Goal: Task Accomplishment & Management: Complete application form

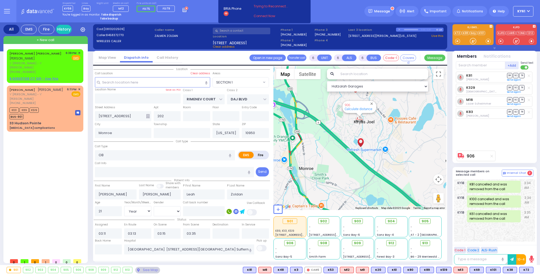
select select "SECTION 1"
select select "Year"
select select "[DEMOGRAPHIC_DATA]"
click at [51, 106] on div "K101 K89 K519 BUS-901" at bounding box center [44, 112] width 71 height 13
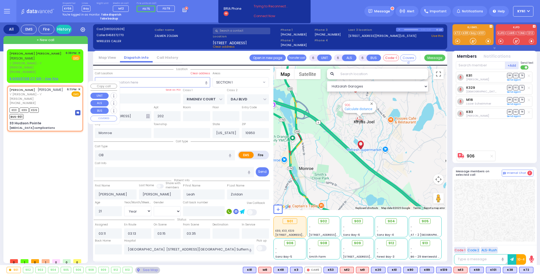
select select
type input "[MEDICAL_DATA] complications"
radio input "true"
type input "[PERSON_NAME]"
type input "ZIGELMAN"
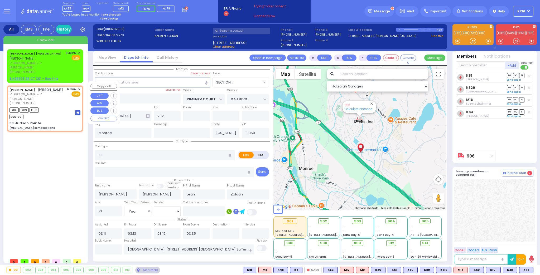
type input "Moshe"
type input "Zigelman"
type input "78"
select select "Year"
select select "[DEMOGRAPHIC_DATA]"
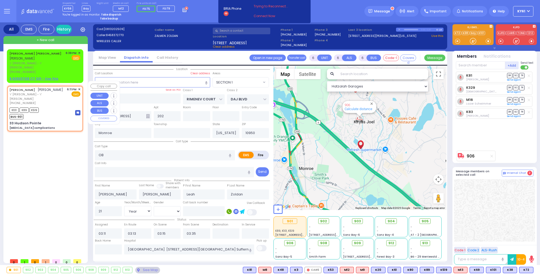
type input "18:11"
type input "18:13"
select select "Hatzalah Garages"
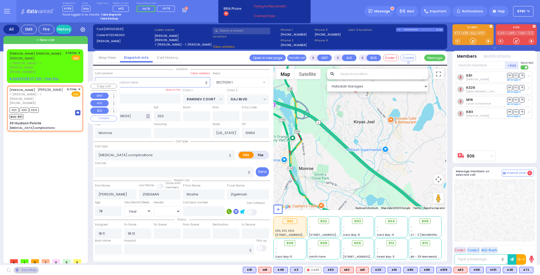
type input "ALLEGHANY CROSSING"
type input "CATSKILL HIGH RAIL"
type input "33 Hudson Pointe"
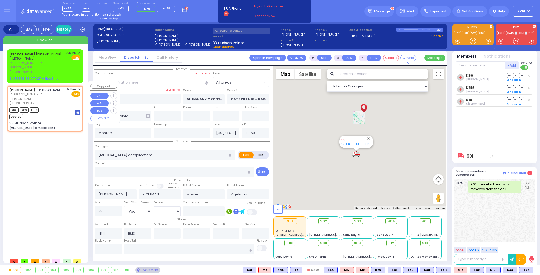
select select
radio input "true"
select select "Year"
select select "[DEMOGRAPHIC_DATA]"
select select "Hatzalah Garages"
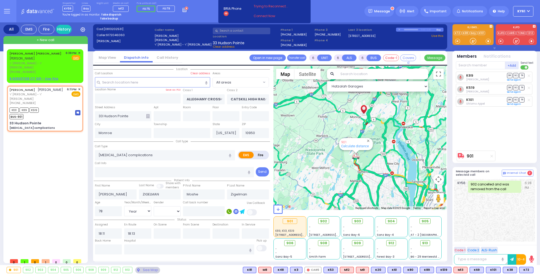
select select
radio input "true"
select select "Year"
select select "[DEMOGRAPHIC_DATA]"
select select "Hatzalah Garages"
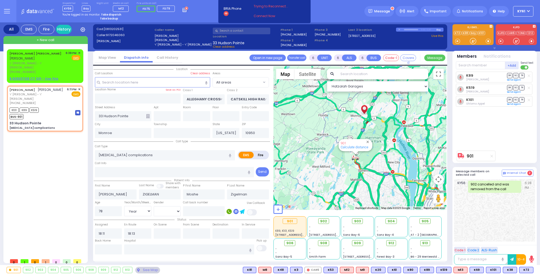
select select
radio input "true"
select select "Year"
select select "[DEMOGRAPHIC_DATA]"
select select "Hatzalah Garages"
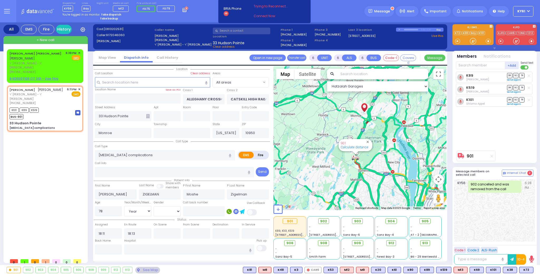
select select
radio input "true"
select select "Year"
select select "[DEMOGRAPHIC_DATA]"
select select "Hatzalah Garages"
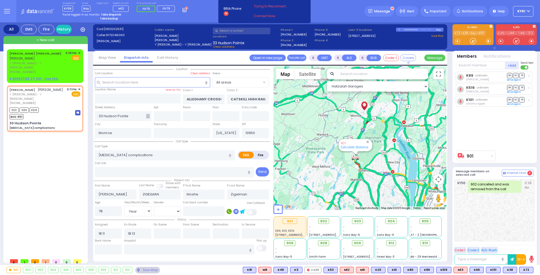
select select
radio input "true"
select select "Year"
select select "[DEMOGRAPHIC_DATA]"
select select "Hatzalah Garages"
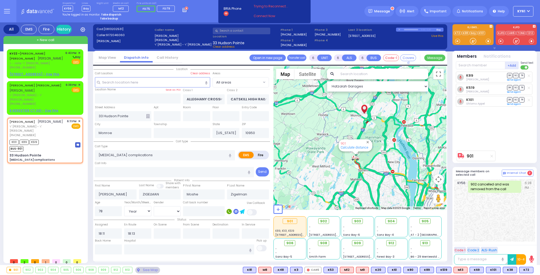
select select
radio input "true"
select select "Year"
select select "[DEMOGRAPHIC_DATA]"
select select "Hatzalah Garages"
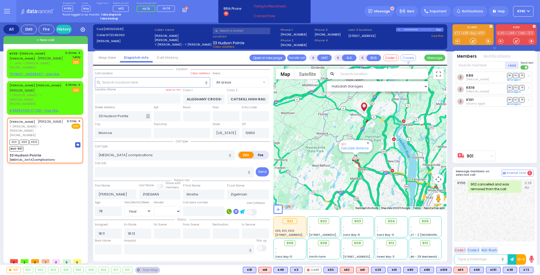
select select
radio input "true"
select select "Year"
select select "[DEMOGRAPHIC_DATA]"
select select "Hatzalah Garages"
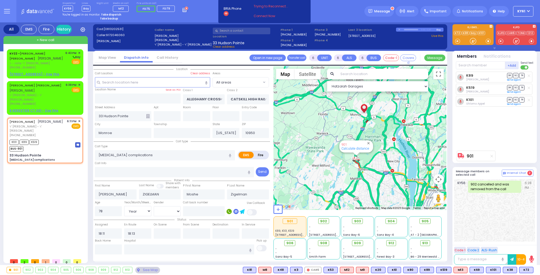
select select
radio input "true"
select select "Year"
select select "[DEMOGRAPHIC_DATA]"
select select "Hatzalah Garages"
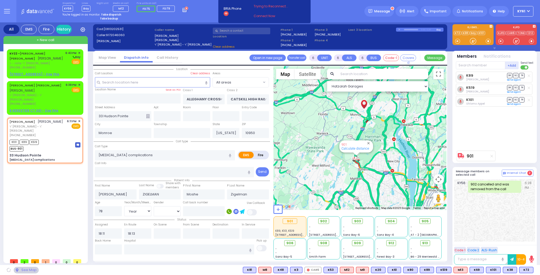
select select
radio input "true"
select select "Year"
select select "[DEMOGRAPHIC_DATA]"
select select "Hatzalah Garages"
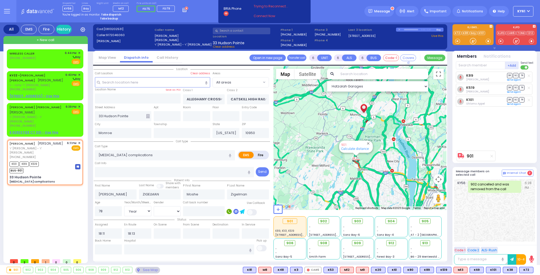
select select
radio input "true"
select select "Year"
select select "[DEMOGRAPHIC_DATA]"
select select "Hatzalah Garages"
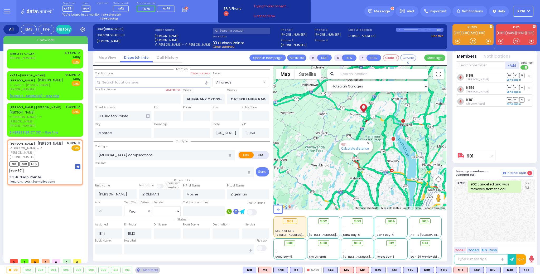
select select
radio input "true"
select select "Year"
select select "[DEMOGRAPHIC_DATA]"
select select "Hatzalah Garages"
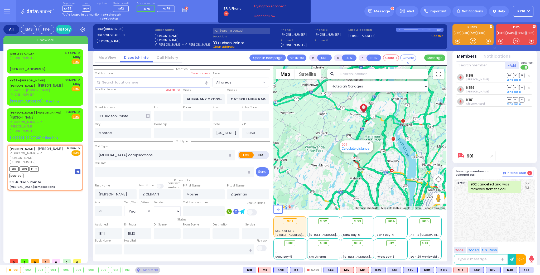
select select
radio input "true"
select select "Year"
select select "[DEMOGRAPHIC_DATA]"
select select "Hatzalah Garages"
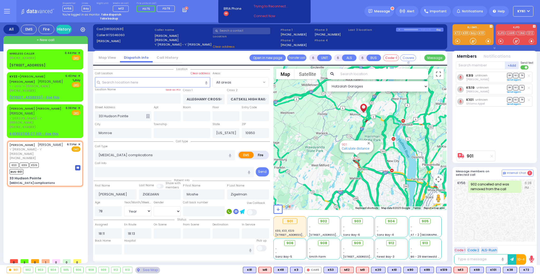
select select
radio input "true"
select select "Year"
select select "[DEMOGRAPHIC_DATA]"
select select "Hatzalah Garages"
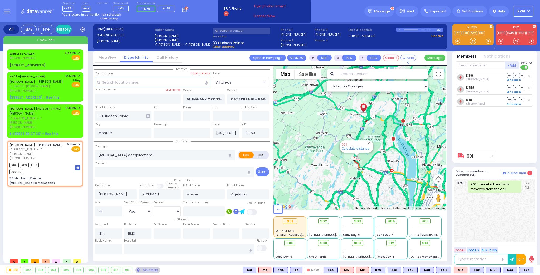
select select
radio input "true"
select select "Year"
select select "[DEMOGRAPHIC_DATA]"
select select "Hatzalah Garages"
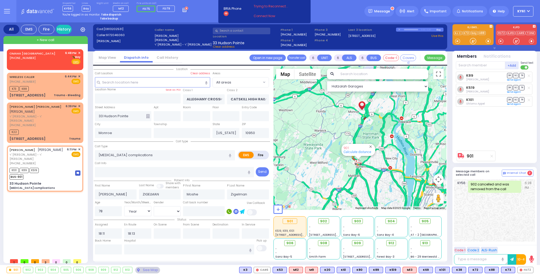
select select
radio input "true"
select select "Year"
select select "[DEMOGRAPHIC_DATA]"
select select "Hatzalah Garages"
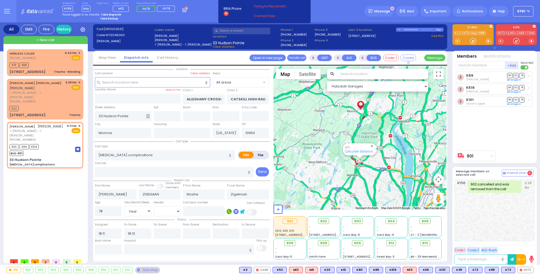
select select
radio input "true"
select select "Year"
select select "[DEMOGRAPHIC_DATA]"
type input "[GEOGRAPHIC_DATA] [STREET_ADDRESS][GEOGRAPHIC_DATA] Suffern"
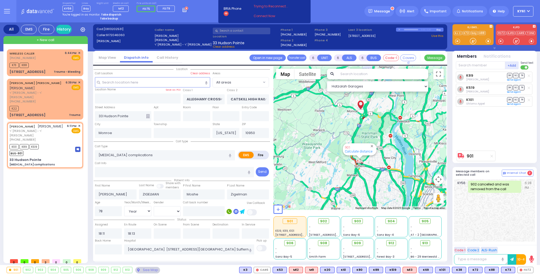
select select "Hatzalah Garages"
select select
radio input "true"
select select "Year"
select select "[DEMOGRAPHIC_DATA]"
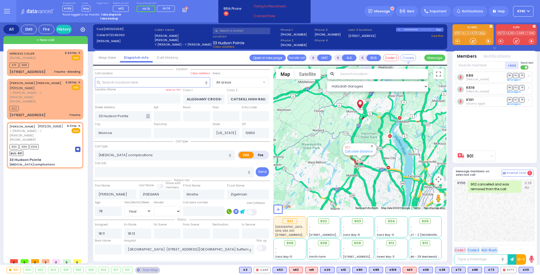
select select "Hatzalah Garages"
select select
radio input "true"
select select "Year"
select select "[DEMOGRAPHIC_DATA]"
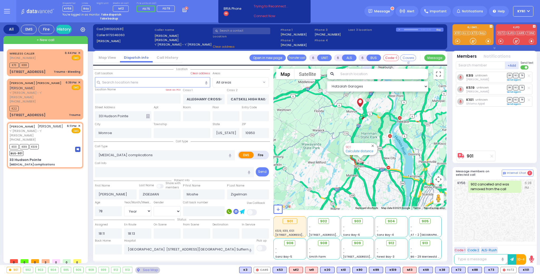
select select "Hatzalah Garages"
select select
radio input "true"
select select "Year"
select select "[DEMOGRAPHIC_DATA]"
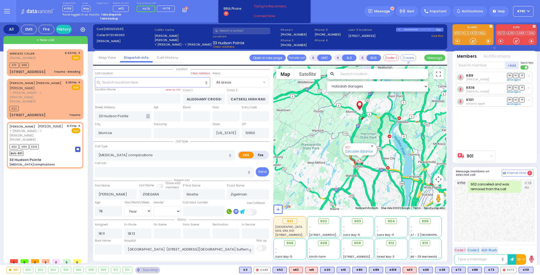
select select "Hatzalah Garages"
select select
radio input "true"
select select "Year"
select select "[DEMOGRAPHIC_DATA]"
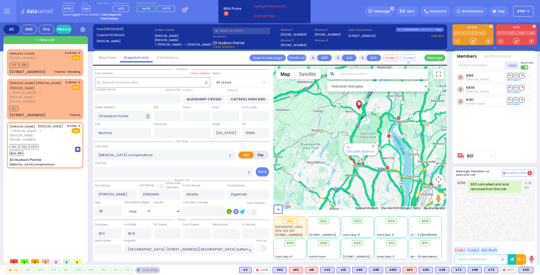
select select "Hatzalah Garages"
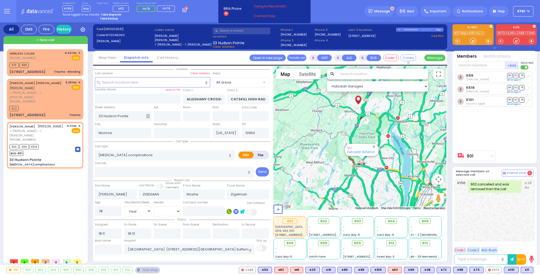
select select
radio input "true"
select select "Year"
select select "[DEMOGRAPHIC_DATA]"
select select "Hatzalah Garages"
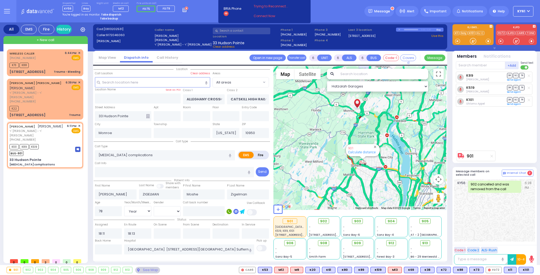
select select
radio input "true"
select select "Year"
select select "[DEMOGRAPHIC_DATA]"
select select "Hatzalah Garages"
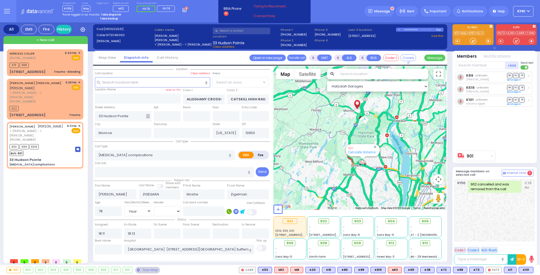
select select
radio input "true"
select select "Year"
select select "[DEMOGRAPHIC_DATA]"
select select "Hatzalah Garages"
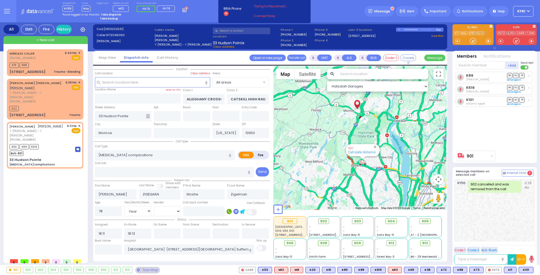
select select
radio input "true"
select select "Year"
select select "[DEMOGRAPHIC_DATA]"
select select "Hatzalah Garages"
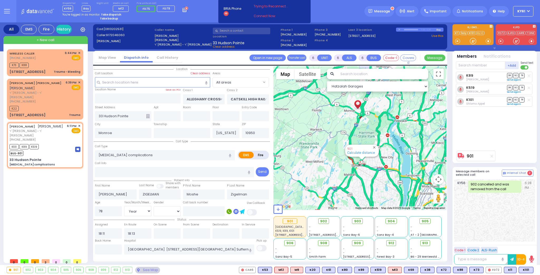
select select
radio input "true"
select select "Year"
select select "[DEMOGRAPHIC_DATA]"
select select "Hatzalah Garages"
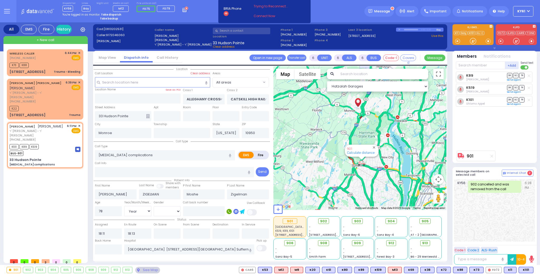
select select
radio input "true"
select select "Year"
select select "[DEMOGRAPHIC_DATA]"
select select "Hatzalah Garages"
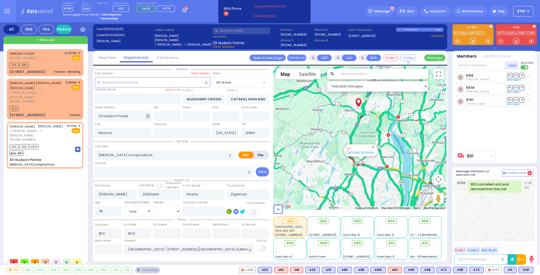
select select
radio input "true"
select select "Year"
select select "[DEMOGRAPHIC_DATA]"
select select "Hatzalah Garages"
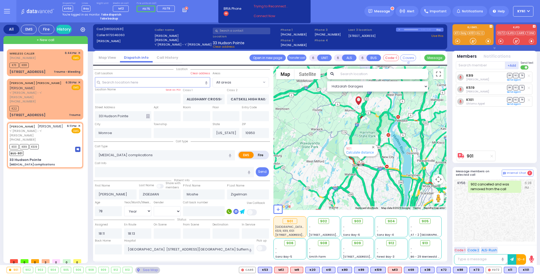
select select
radio input "true"
select select "Year"
select select "[DEMOGRAPHIC_DATA]"
select select "Hatzalah Garages"
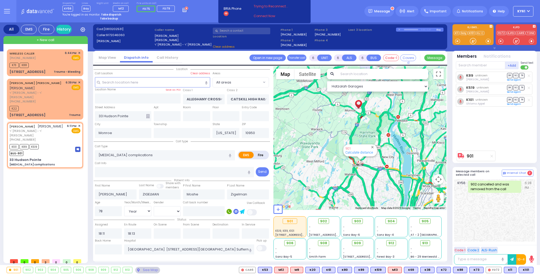
select select
radio input "true"
select select "Year"
select select "[DEMOGRAPHIC_DATA]"
select select "Hatzalah Garages"
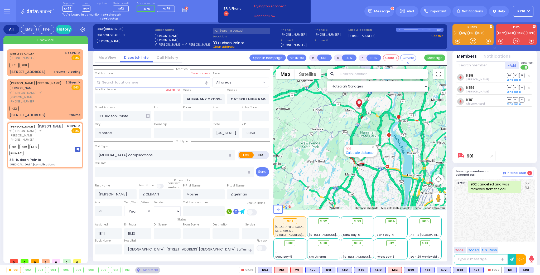
select select
radio input "true"
select select "Year"
select select "[DEMOGRAPHIC_DATA]"
select select "Hatzalah Garages"
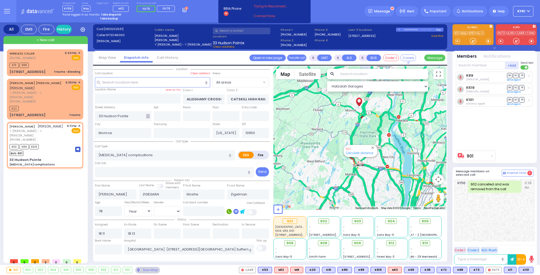
select select
radio input "true"
select select "Year"
select select "[DEMOGRAPHIC_DATA]"
select select "Hatzalah Garages"
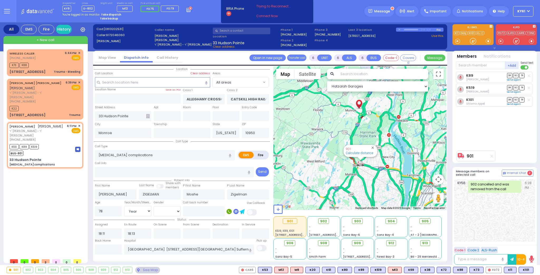
select select
radio input "true"
select select "Year"
select select "[DEMOGRAPHIC_DATA]"
select select "Hatzalah Garages"
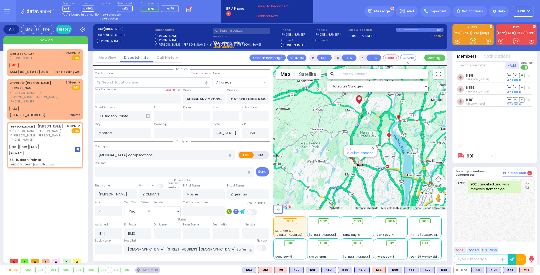
select select "Year"
select select "[DEMOGRAPHIC_DATA]"
select select
radio input "true"
select select "Year"
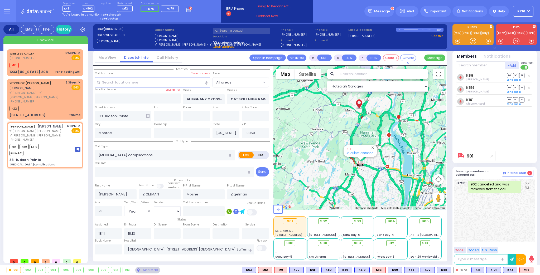
select select "[DEMOGRAPHIC_DATA]"
select select "Hatzalah Garages"
select select
radio input "true"
select select "Year"
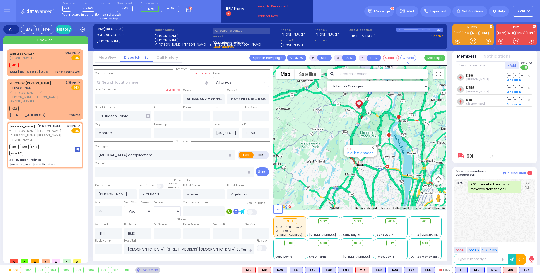
select select "[DEMOGRAPHIC_DATA]"
select select "Hatzalah Garages"
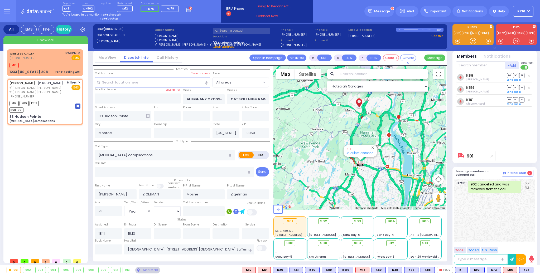
select select
radio input "true"
select select "Year"
select select "[DEMOGRAPHIC_DATA]"
select select "Hatzalah Garages"
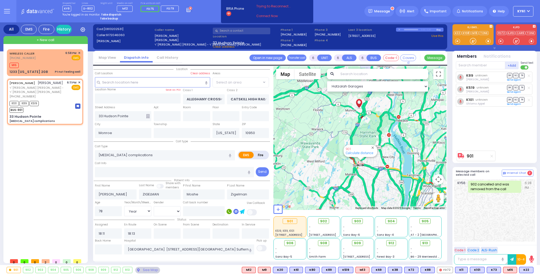
radio input "true"
select select "Year"
select select "[DEMOGRAPHIC_DATA]"
select select
select select "Hatzalah Garages"
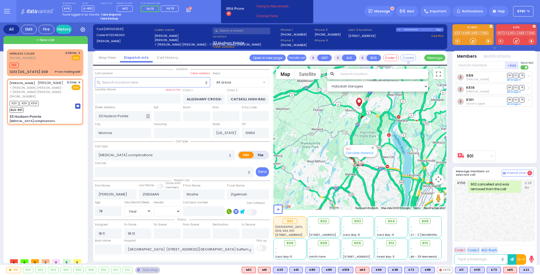
select select
radio input "true"
select select "Year"
select select "[DEMOGRAPHIC_DATA]"
select select "Hatzalah Garages"
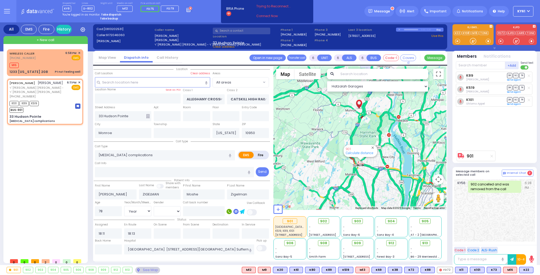
select select
radio input "true"
select select "Year"
select select "[DEMOGRAPHIC_DATA]"
select select "Hatzalah Garages"
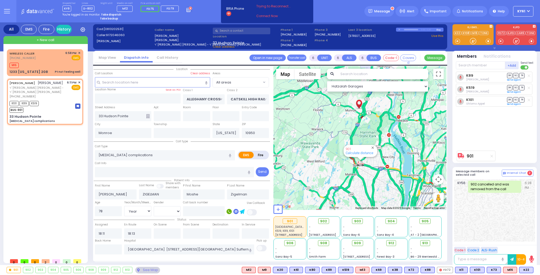
select select
radio input "true"
select select "Year"
select select "[DEMOGRAPHIC_DATA]"
select select "Hatzalah Garages"
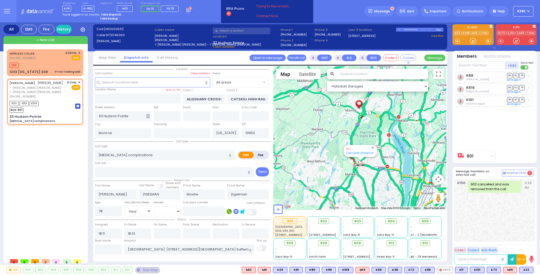
select select
radio input "true"
select select "Year"
select select "[DEMOGRAPHIC_DATA]"
select select "Hatzalah Garages"
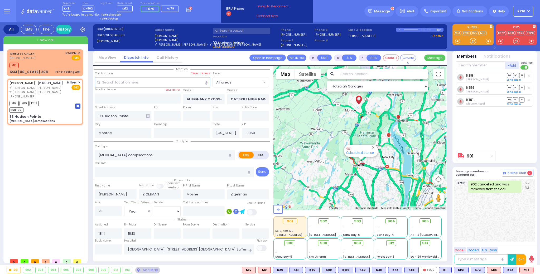
select select
radio input "true"
select select "Year"
select select "[DEMOGRAPHIC_DATA]"
select select "Hatzalah Garages"
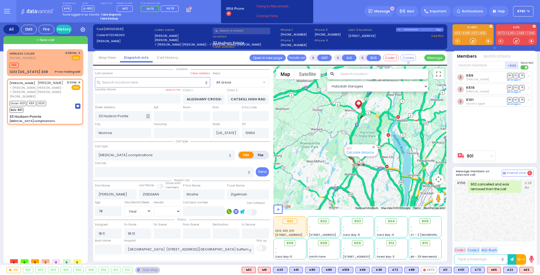
select select
radio input "true"
select select "Year"
select select "[DEMOGRAPHIC_DATA]"
type input "18:15"
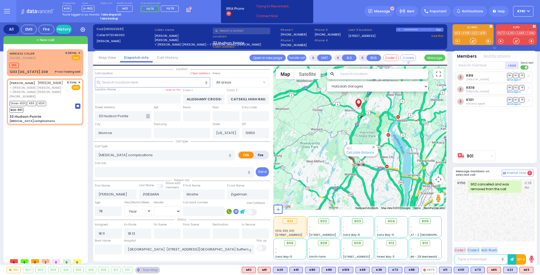
type input "18:25"
type input "18:55"
type input "19:23"
select select "Hatzalah Garages"
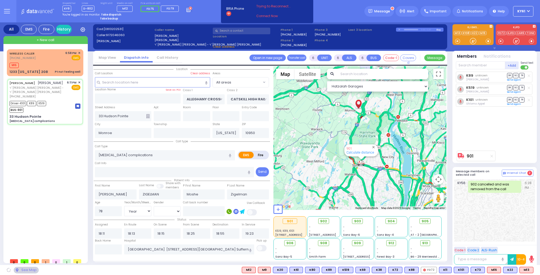
select select
radio input "true"
select select "Year"
select select "[DEMOGRAPHIC_DATA]"
select select "Hatzalah Garages"
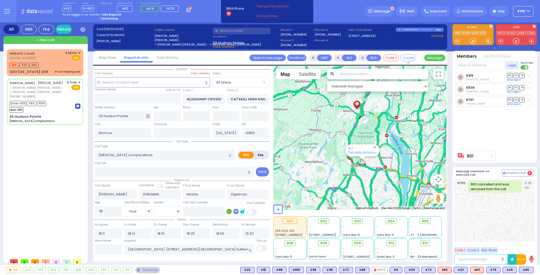
select select
radio input "true"
type input "ZIGELMAN"
select select "Year"
select select "[DEMOGRAPHIC_DATA]"
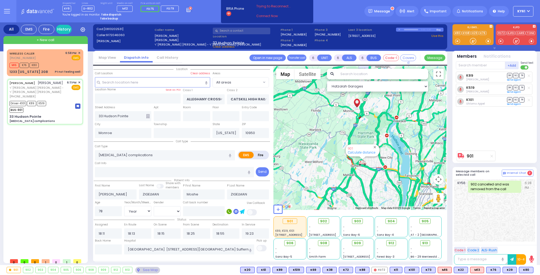
select select "Hatzalah Garages"
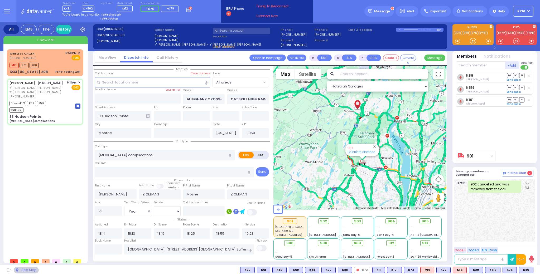
select select
radio input "true"
select select "Year"
select select "[DEMOGRAPHIC_DATA]"
select select "Hatzalah Garages"
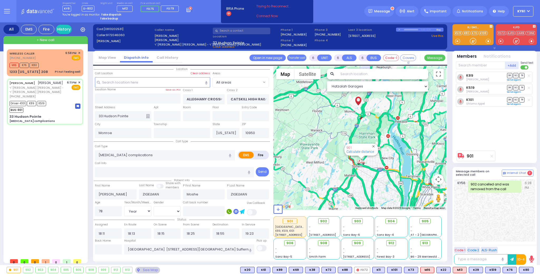
select select
radio input "true"
select select "Year"
select select "[DEMOGRAPHIC_DATA]"
select select "Hatzalah Garages"
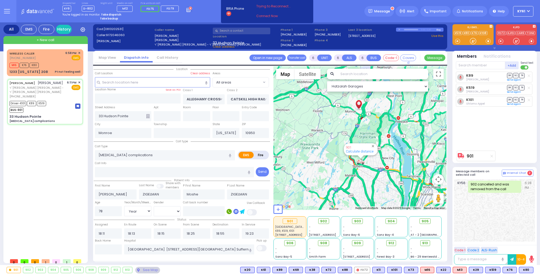
select select
radio input "true"
select select "Year"
select select "[DEMOGRAPHIC_DATA]"
select select "Hatzalah Garages"
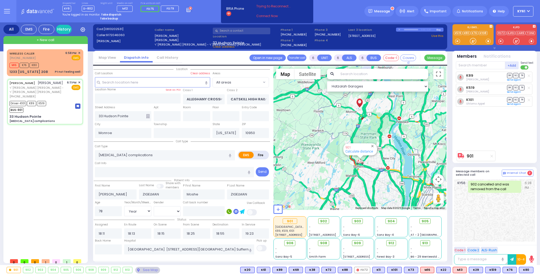
select select
radio input "true"
select select "Year"
select select "[DEMOGRAPHIC_DATA]"
select select "Hatzalah Garages"
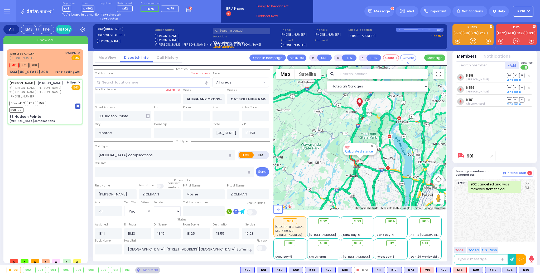
select select
radio input "true"
select select "Year"
select select "[DEMOGRAPHIC_DATA]"
select select "Hatzalah Garages"
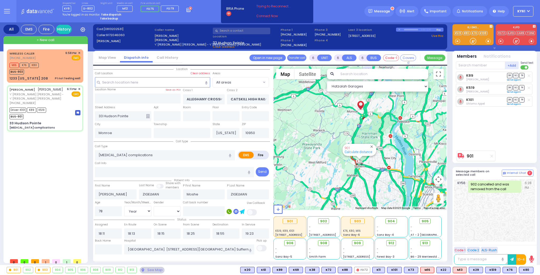
select select
radio input "true"
select select "Year"
select select "[DEMOGRAPHIC_DATA]"
select select "Hatzalah Garages"
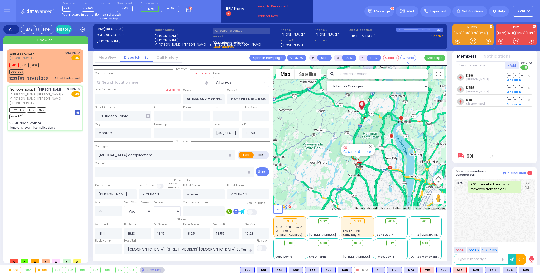
select select
radio input "true"
select select "Year"
select select "[DEMOGRAPHIC_DATA]"
select select "Hatzalah Garages"
